Goal: Find specific fact: Find specific fact

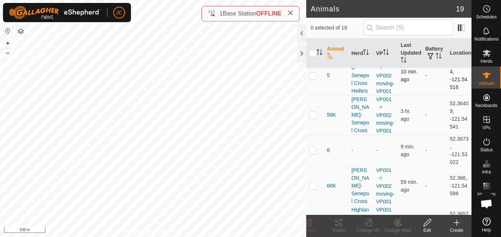
scroll to position [412, 0]
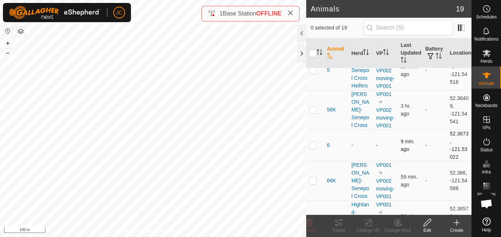
click at [402, 140] on span "9 min. ago" at bounding box center [408, 145] width 14 height 14
drag, startPoint x: 402, startPoint y: 140, endPoint x: 402, endPoint y: 135, distance: 4.8
click at [402, 138] on span "9 min. ago" at bounding box center [408, 145] width 14 height 14
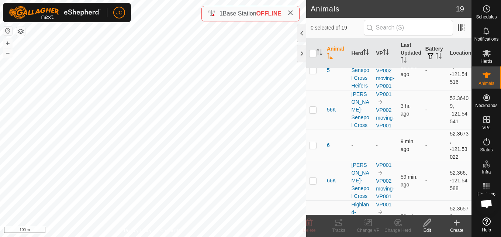
click at [451, 130] on td "52.3673, -121.53022" at bounding box center [459, 145] width 25 height 31
copy td "52.3673"
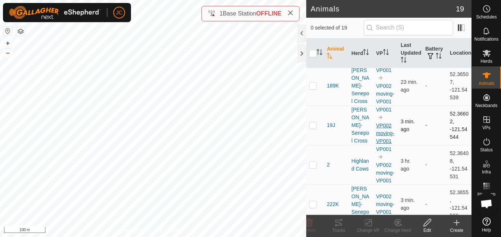
scroll to position [120, 0]
click at [447, 117] on td "52.36602, -121.54544" at bounding box center [459, 126] width 25 height 40
copy td "52.36602"
click at [452, 129] on td "52.36602, -121.54544" at bounding box center [459, 126] width 25 height 40
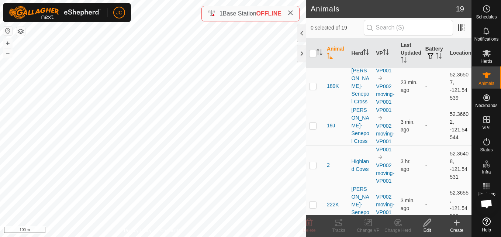
click at [452, 129] on td "52.36602, -121.54544" at bounding box center [459, 126] width 25 height 40
click at [456, 137] on td "52.36602, -121.54544" at bounding box center [459, 126] width 25 height 40
drag, startPoint x: 456, startPoint y: 137, endPoint x: 443, endPoint y: 128, distance: 15.9
click at [447, 128] on td "52.36602, -121.54544" at bounding box center [459, 126] width 25 height 40
copy td "-121.54544"
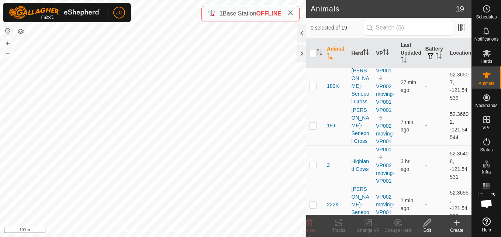
drag, startPoint x: 445, startPoint y: 113, endPoint x: 453, endPoint y: 137, distance: 25.3
click at [453, 137] on td "52.36602, -121.54544" at bounding box center [459, 126] width 25 height 40
copy td "52.36602, -121.54544"
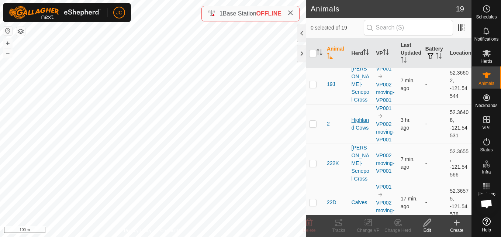
scroll to position [168, 0]
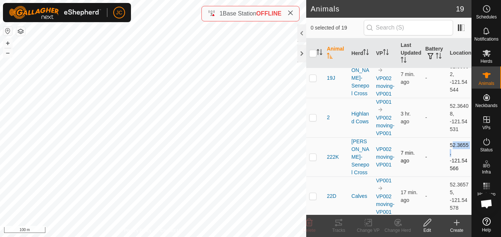
drag, startPoint x: 444, startPoint y: 140, endPoint x: 447, endPoint y: 150, distance: 10.4
click at [447, 150] on td "52.3655, -121.54566" at bounding box center [459, 156] width 25 height 39
copy td "52.3655"
drag, startPoint x: 445, startPoint y: 157, endPoint x: 457, endPoint y: 166, distance: 15.2
click at [457, 166] on td "52.3655, -121.54566" at bounding box center [459, 156] width 25 height 39
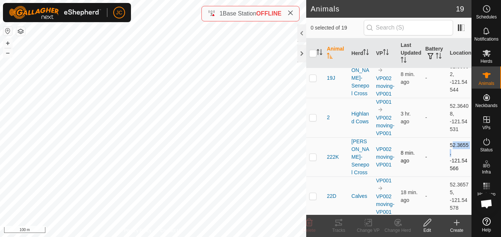
copy td "-121.54566"
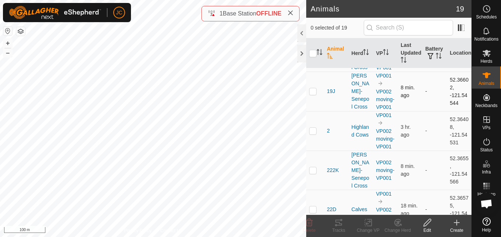
click at [447, 79] on td "52.36602, -121.54544" at bounding box center [459, 92] width 25 height 40
drag, startPoint x: 443, startPoint y: 156, endPoint x: 457, endPoint y: 175, distance: 23.3
click at [457, 175] on td "52.3655, -121.54566" at bounding box center [459, 170] width 25 height 39
copy td "52.3655, -121.54566"
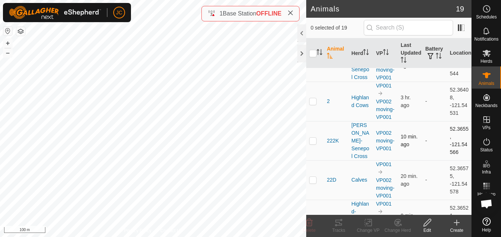
scroll to position [184, 0]
click at [312, 140] on p-tablecheckbox at bounding box center [312, 140] width 7 height 6
checkbox input "true"
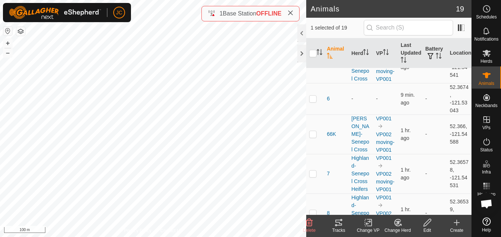
scroll to position [588, 0]
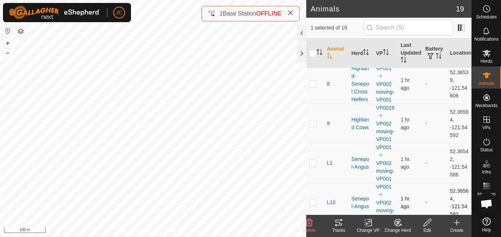
click at [312, 199] on p-checkbox at bounding box center [312, 202] width 7 height 6
click at [314, 199] on p-checkbox at bounding box center [312, 202] width 7 height 6
checkbox input "false"
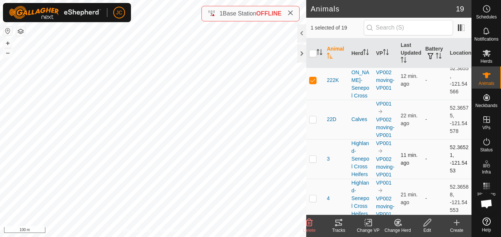
scroll to position [231, 0]
